Goal: Use online tool/utility: Utilize a website feature to perform a specific function

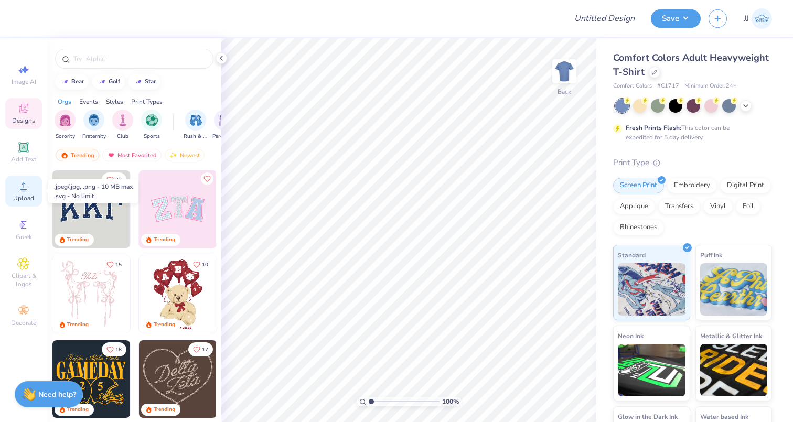
click at [19, 192] on icon at bounding box center [23, 186] width 13 height 13
click at [94, 119] on img "filter for Fraternity" at bounding box center [94, 119] width 12 height 12
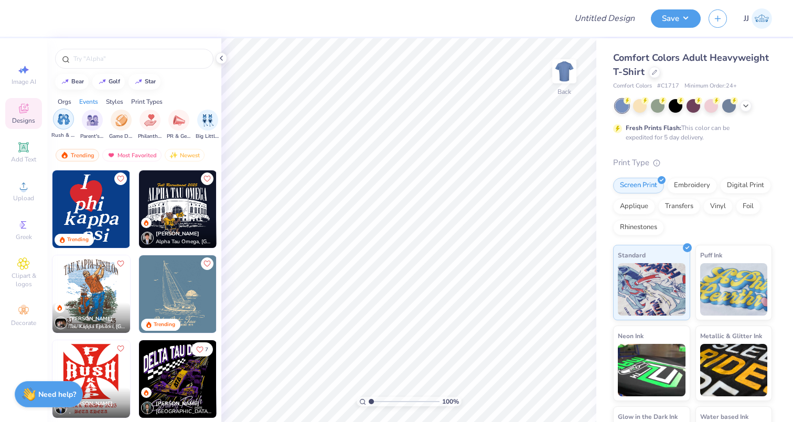
scroll to position [0, 136]
click at [124, 126] on div "filter for Game Day" at bounding box center [117, 119] width 21 height 21
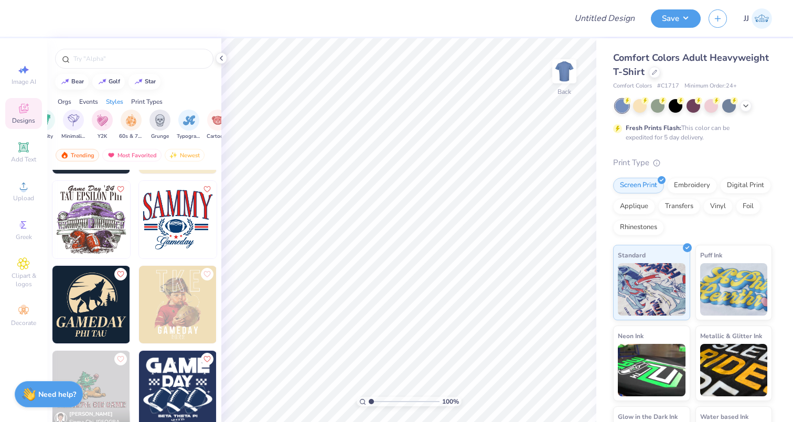
scroll to position [1742, 0]
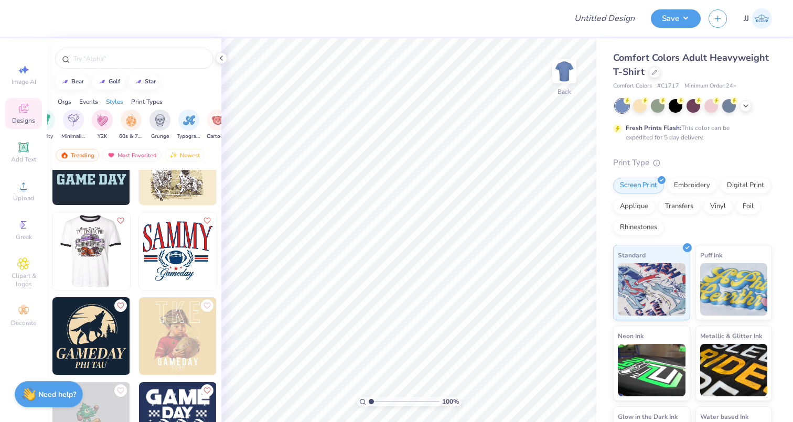
click at [89, 247] on img at bounding box center [91, 251] width 78 height 78
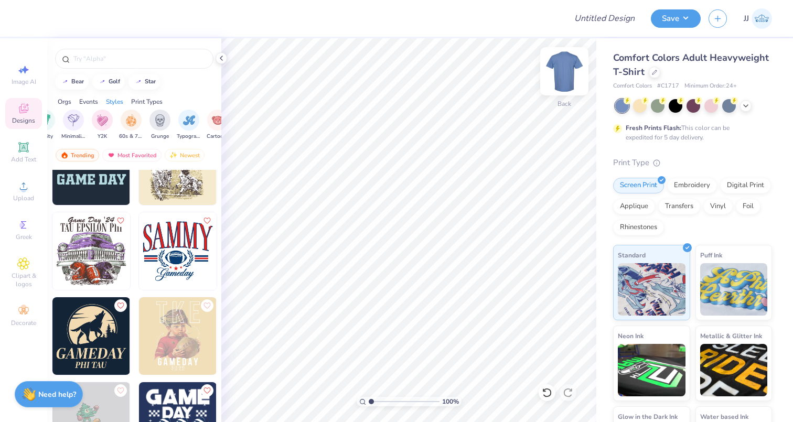
click at [574, 78] on img at bounding box center [564, 71] width 42 height 42
click at [558, 74] on img at bounding box center [564, 71] width 42 height 42
click at [563, 69] on img at bounding box center [564, 71] width 42 height 42
click at [748, 107] on icon at bounding box center [746, 105] width 8 height 8
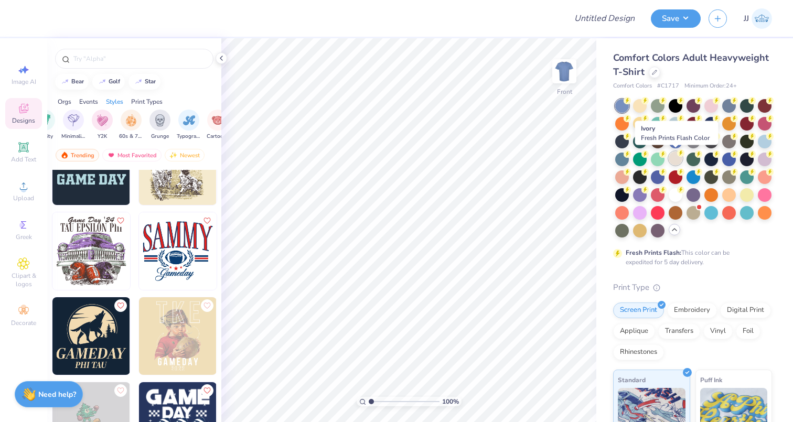
click at [679, 159] on div at bounding box center [676, 159] width 14 height 14
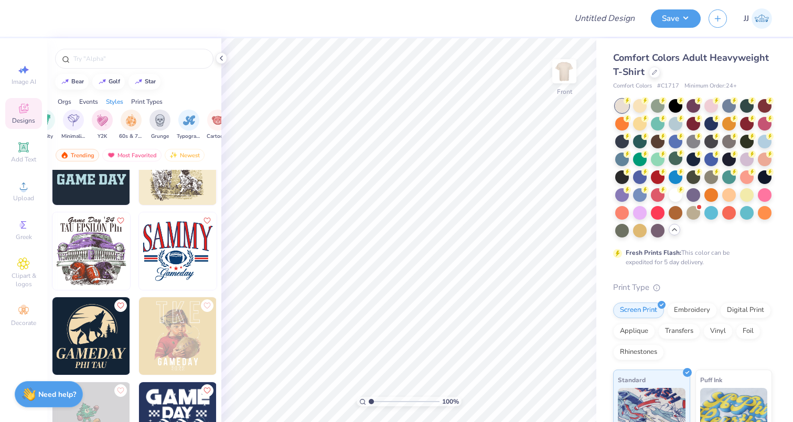
click at [89, 252] on img at bounding box center [91, 251] width 78 height 78
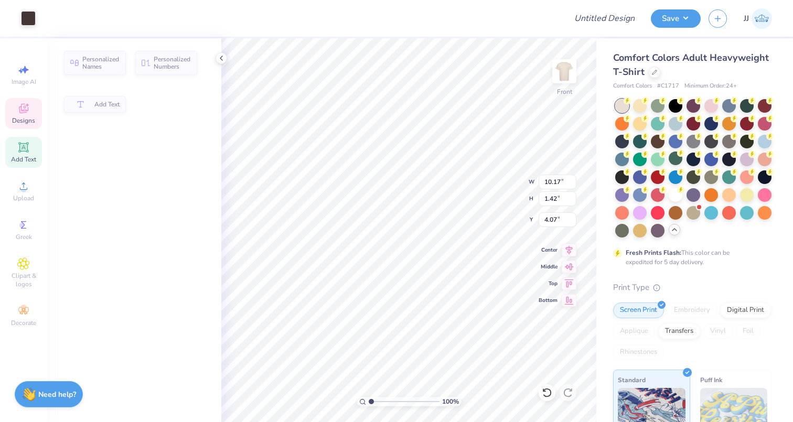
type input "10.17"
type input "1.42"
type input "4.07"
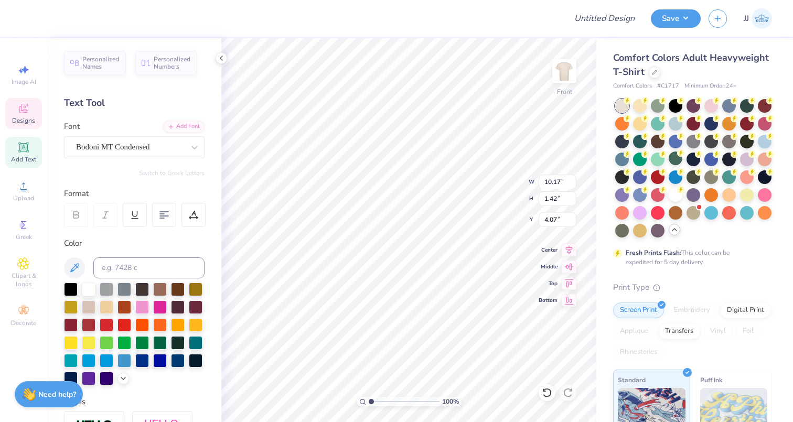
scroll to position [0, 0]
type textarea "T"
type textarea "F"
type textarea "PHI GAMMA DELTA"
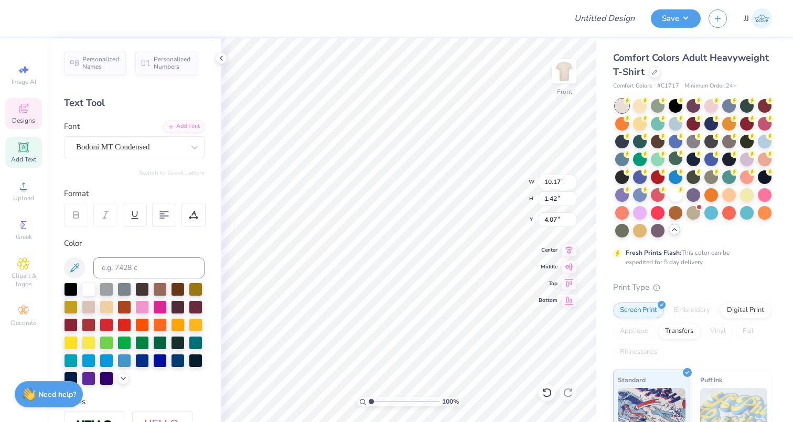
scroll to position [1, 4]
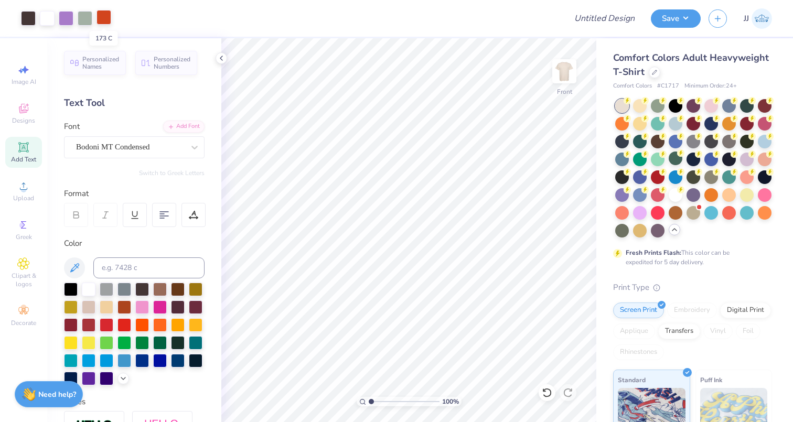
click at [102, 19] on div at bounding box center [103, 17] width 15 height 15
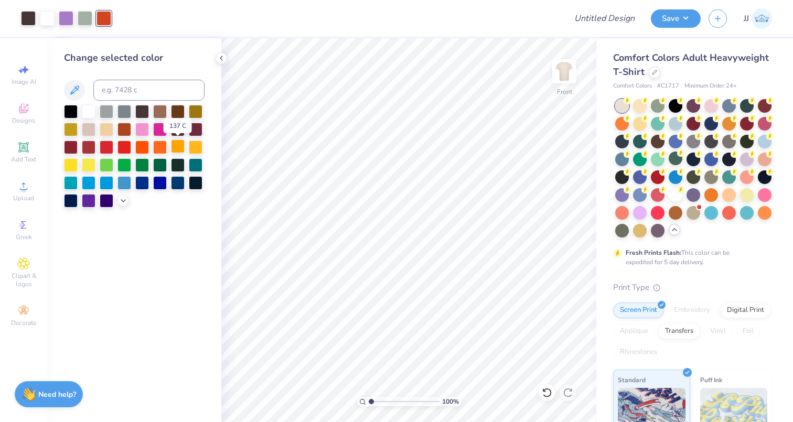
click at [177, 146] on div at bounding box center [178, 146] width 14 height 14
click at [59, 15] on div at bounding box center [66, 17] width 15 height 15
click at [88, 146] on div at bounding box center [89, 146] width 14 height 14
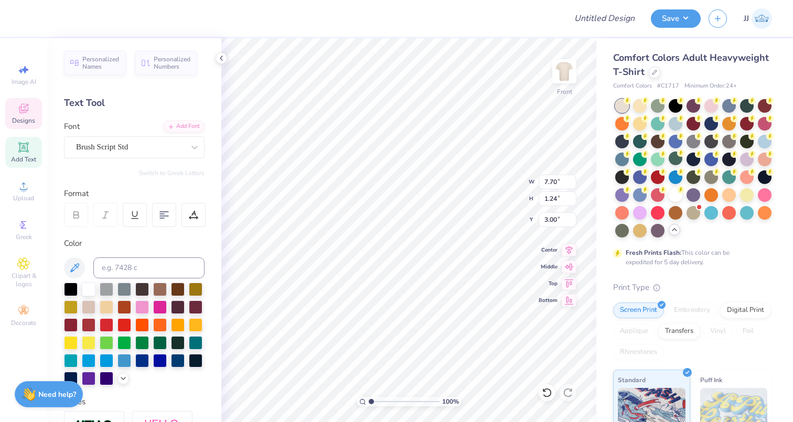
type textarea "Game Day '25"
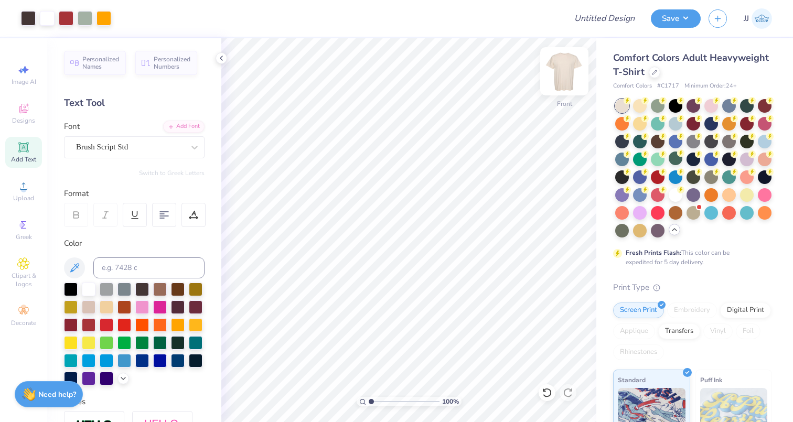
click at [561, 65] on img at bounding box center [564, 71] width 42 height 42
click at [564, 75] on img at bounding box center [564, 71] width 42 height 42
click at [25, 149] on icon at bounding box center [23, 147] width 10 height 10
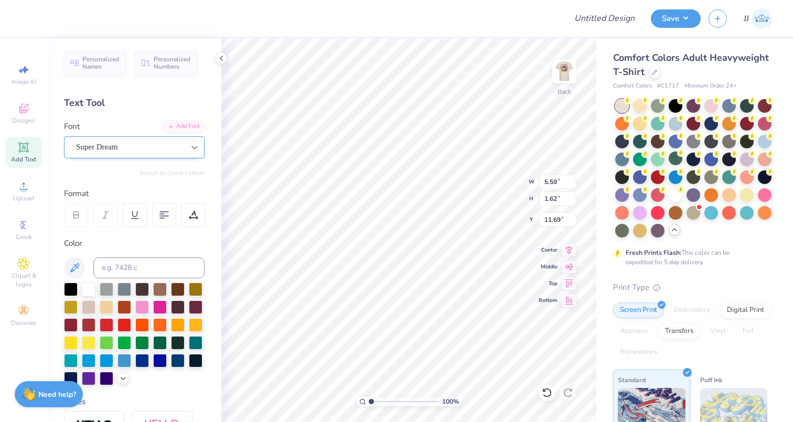
type textarea "[GEOGRAPHIC_DATA]"
click at [109, 145] on div "Super Dream" at bounding box center [130, 147] width 110 height 16
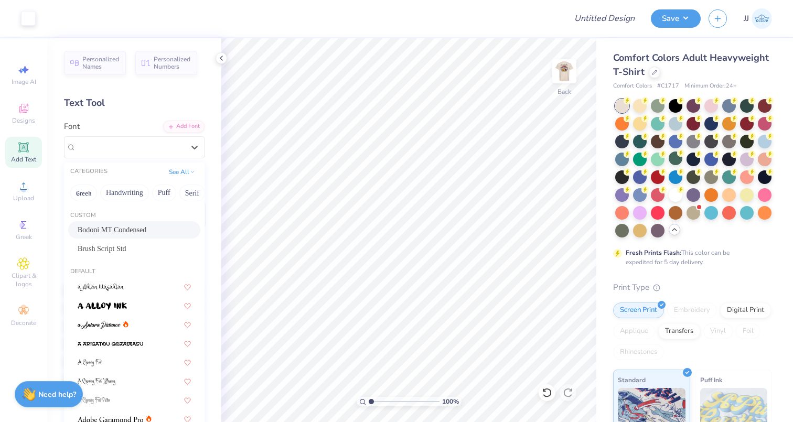
click at [124, 235] on div "Bodoni MT Condensed" at bounding box center [134, 229] width 113 height 11
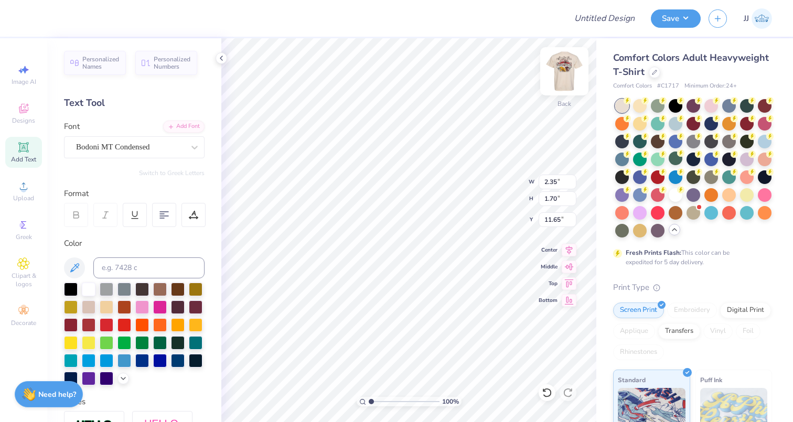
click at [556, 72] on img at bounding box center [564, 71] width 42 height 42
click at [567, 73] on img at bounding box center [564, 71] width 42 height 42
click at [222, 56] on icon at bounding box center [221, 58] width 8 height 8
click at [149, 267] on input at bounding box center [148, 267] width 111 height 21
type input "439"
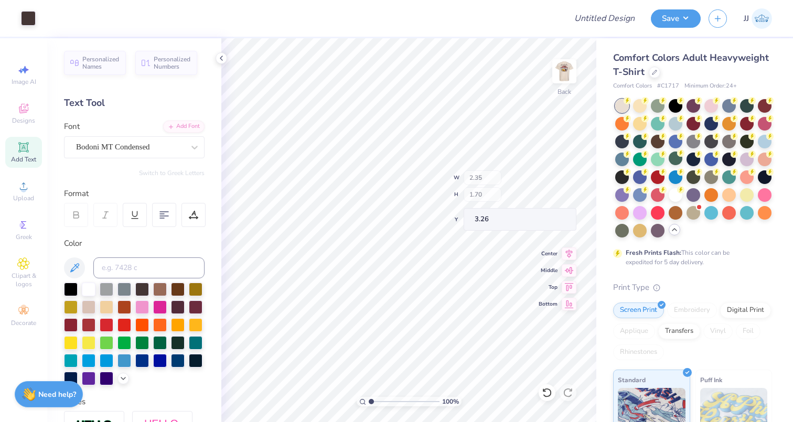
type input "3.26"
click at [221, 59] on icon at bounding box center [221, 58] width 8 height 8
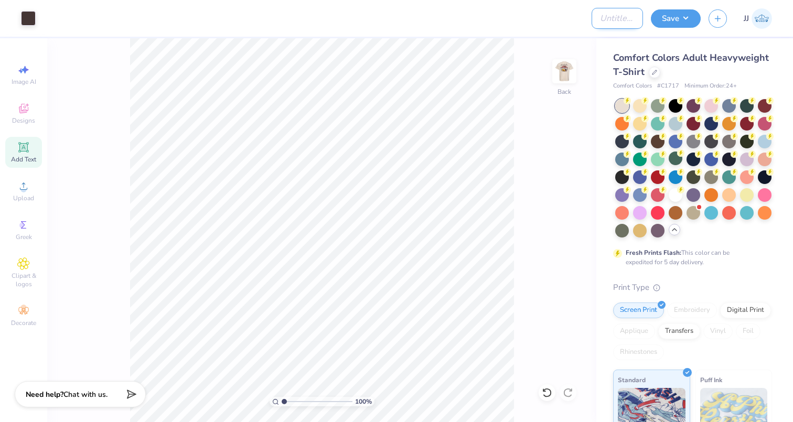
click at [597, 21] on input "Design Title" at bounding box center [617, 18] width 51 height 21
type input "FIJI OUTX"
click at [692, 14] on button "Save" at bounding box center [676, 17] width 50 height 18
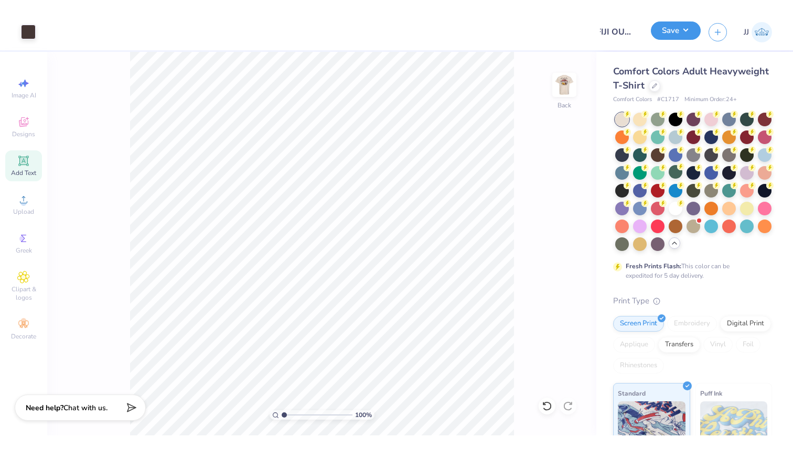
scroll to position [0, 0]
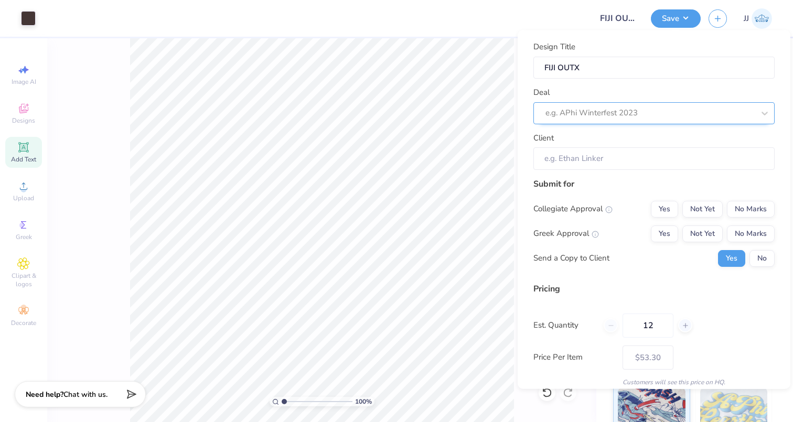
click at [606, 118] on div at bounding box center [649, 113] width 209 height 14
